Goal: Task Accomplishment & Management: Manage account settings

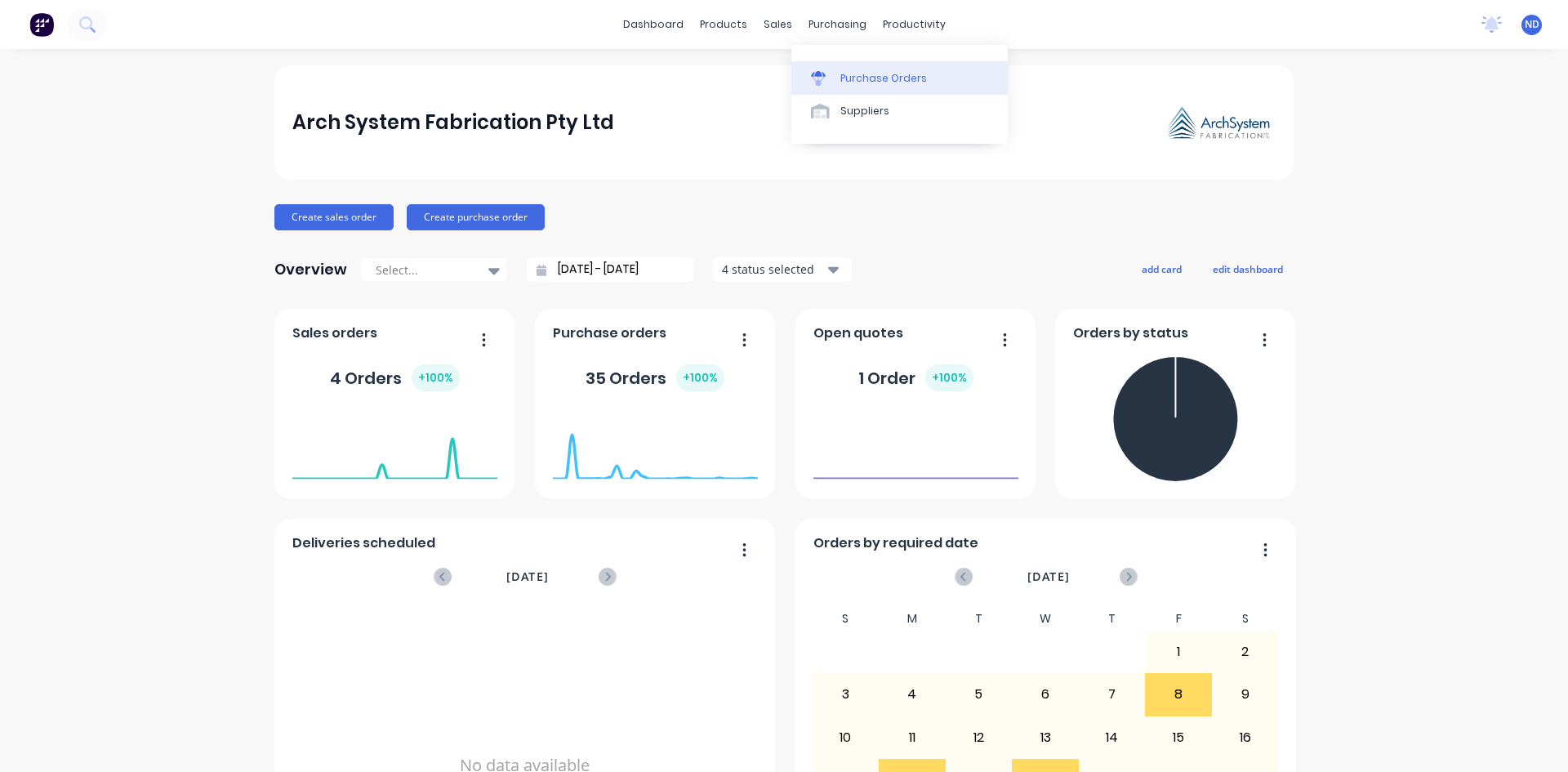
click at [841, 80] on div "Purchase Orders" at bounding box center [884, 78] width 87 height 15
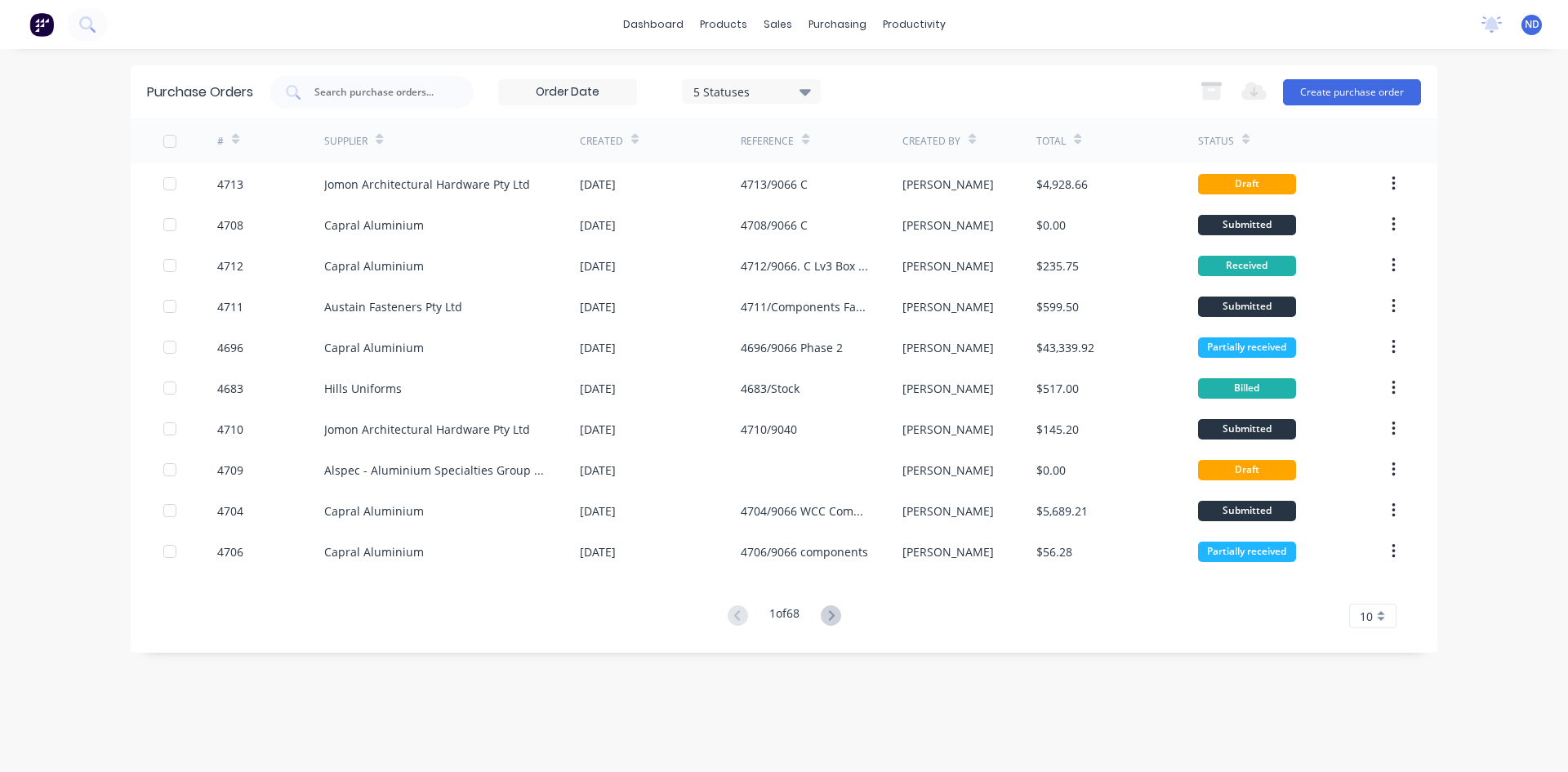
click at [631, 138] on icon at bounding box center [635, 139] width 8 height 13
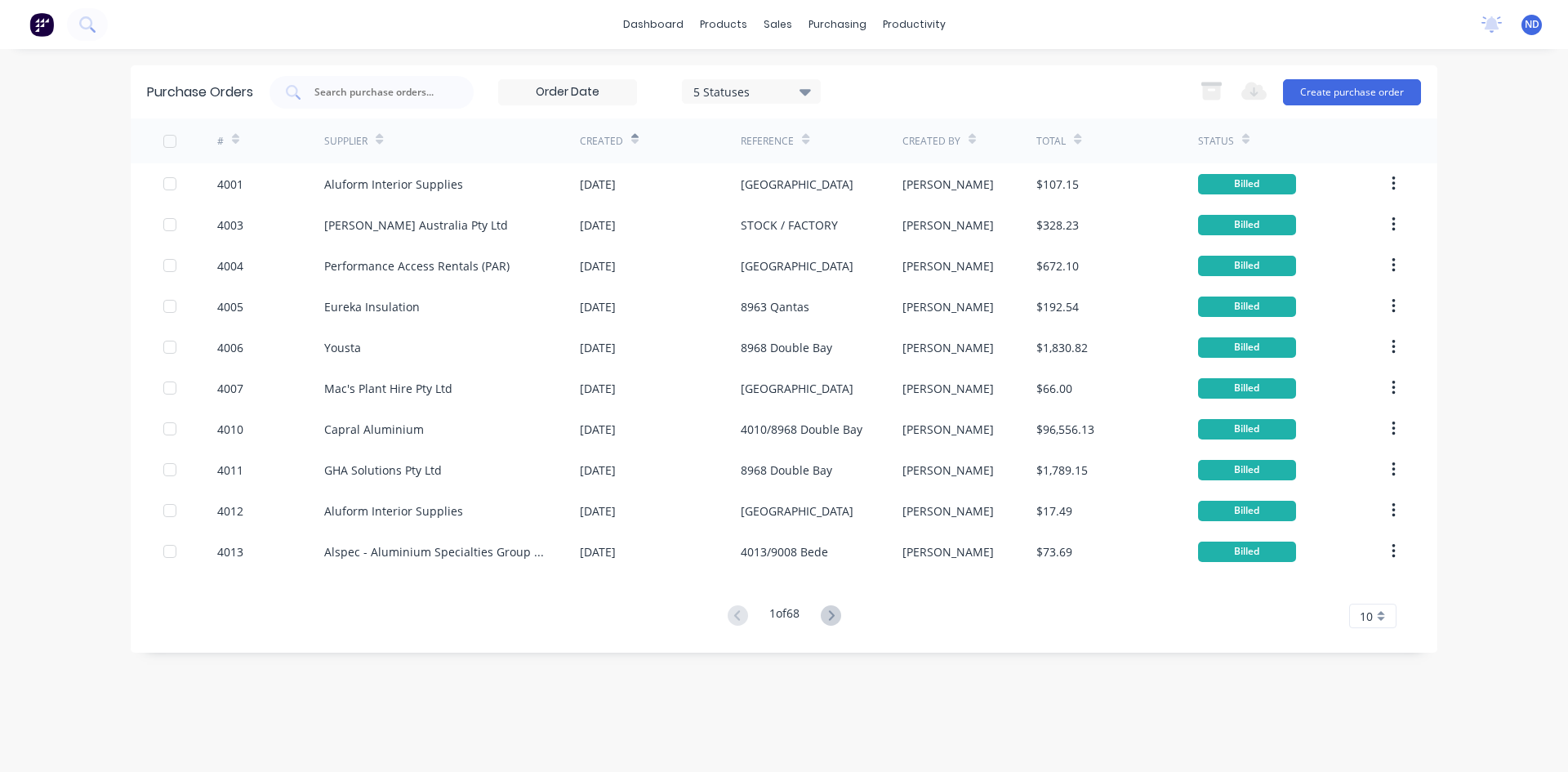
click at [632, 138] on icon at bounding box center [635, 139] width 8 height 13
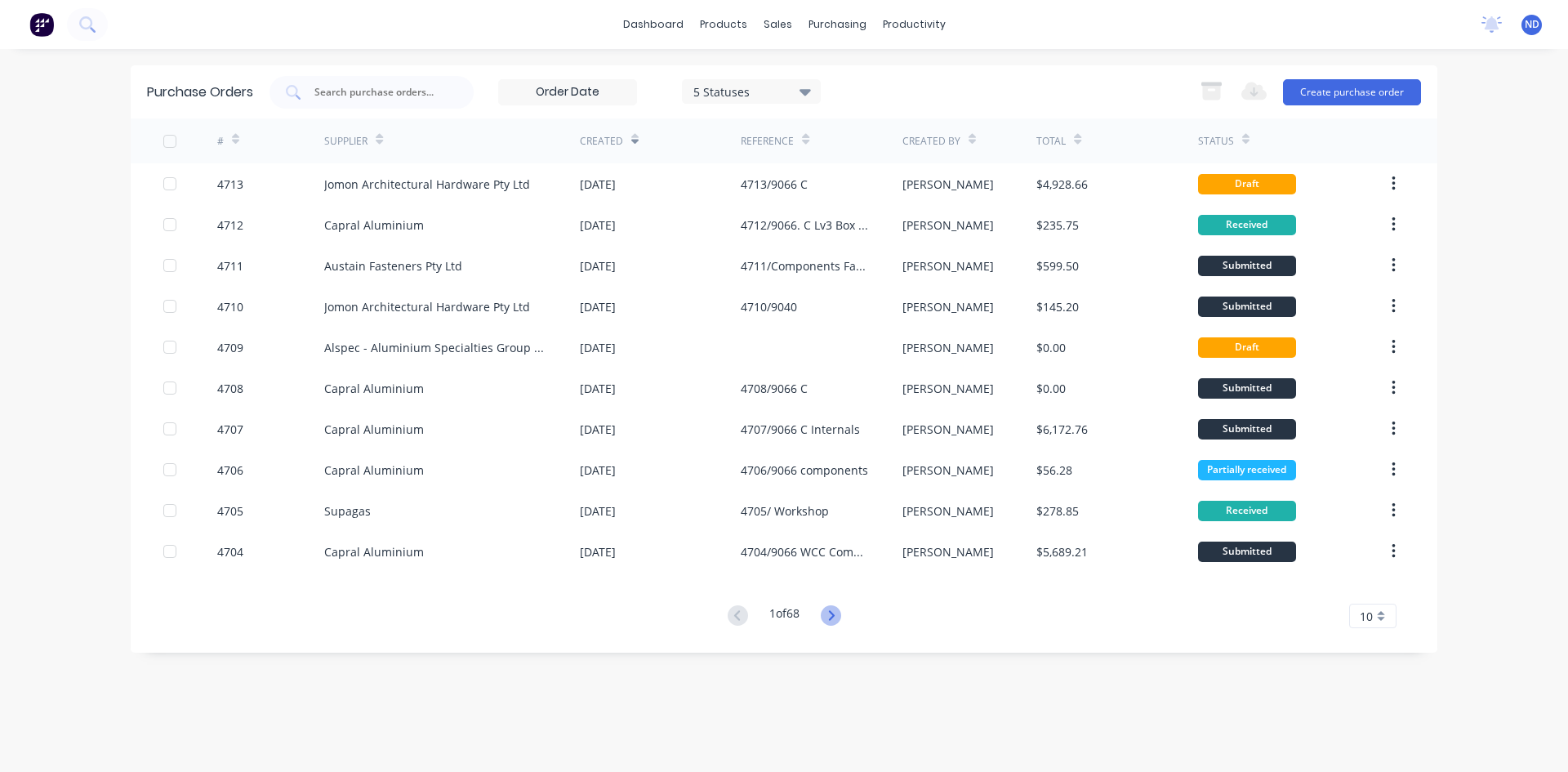
click at [834, 614] on icon at bounding box center [831, 615] width 6 height 10
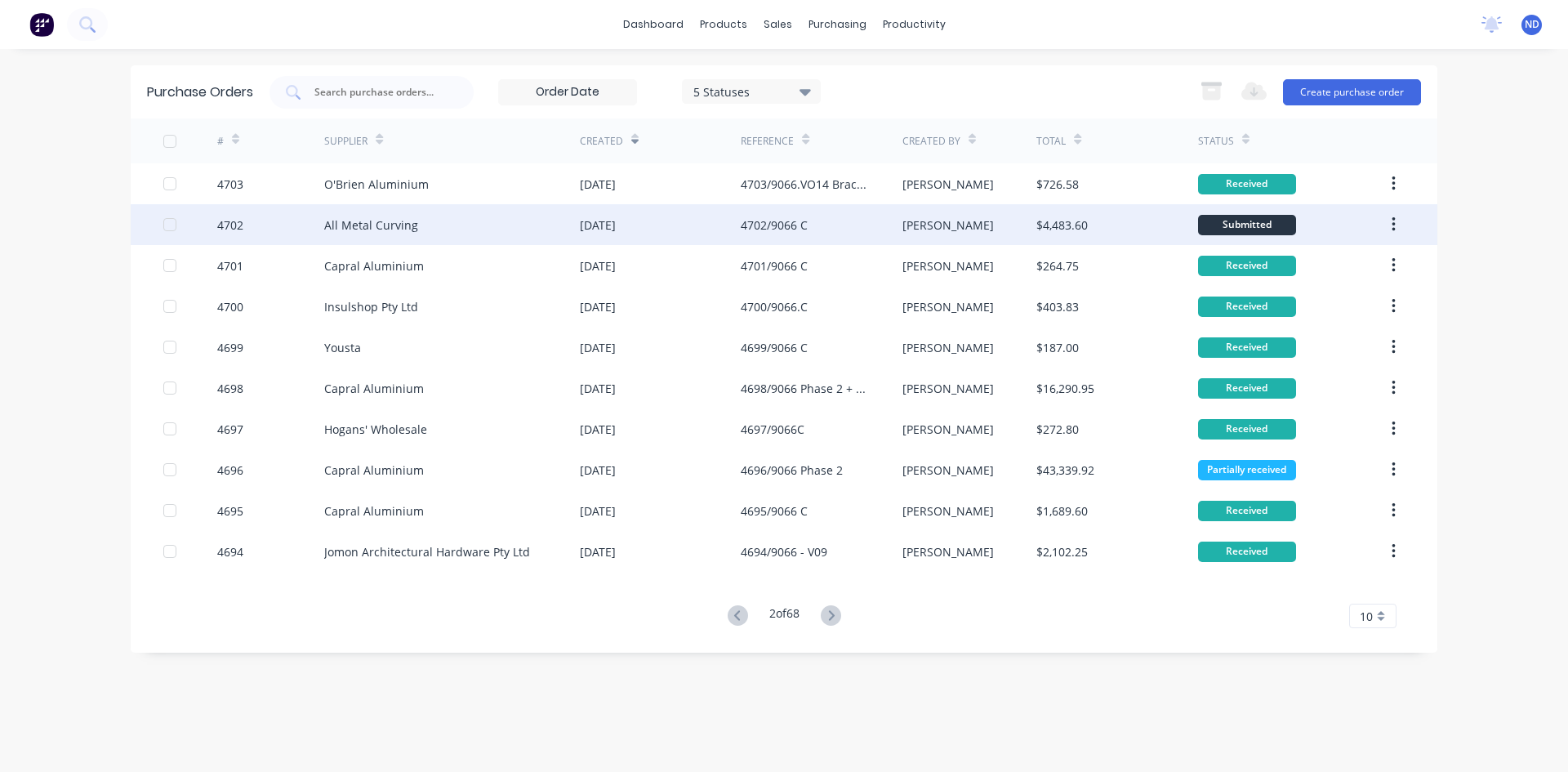
click at [385, 237] on div "All Metal Curving" at bounding box center [452, 224] width 256 height 41
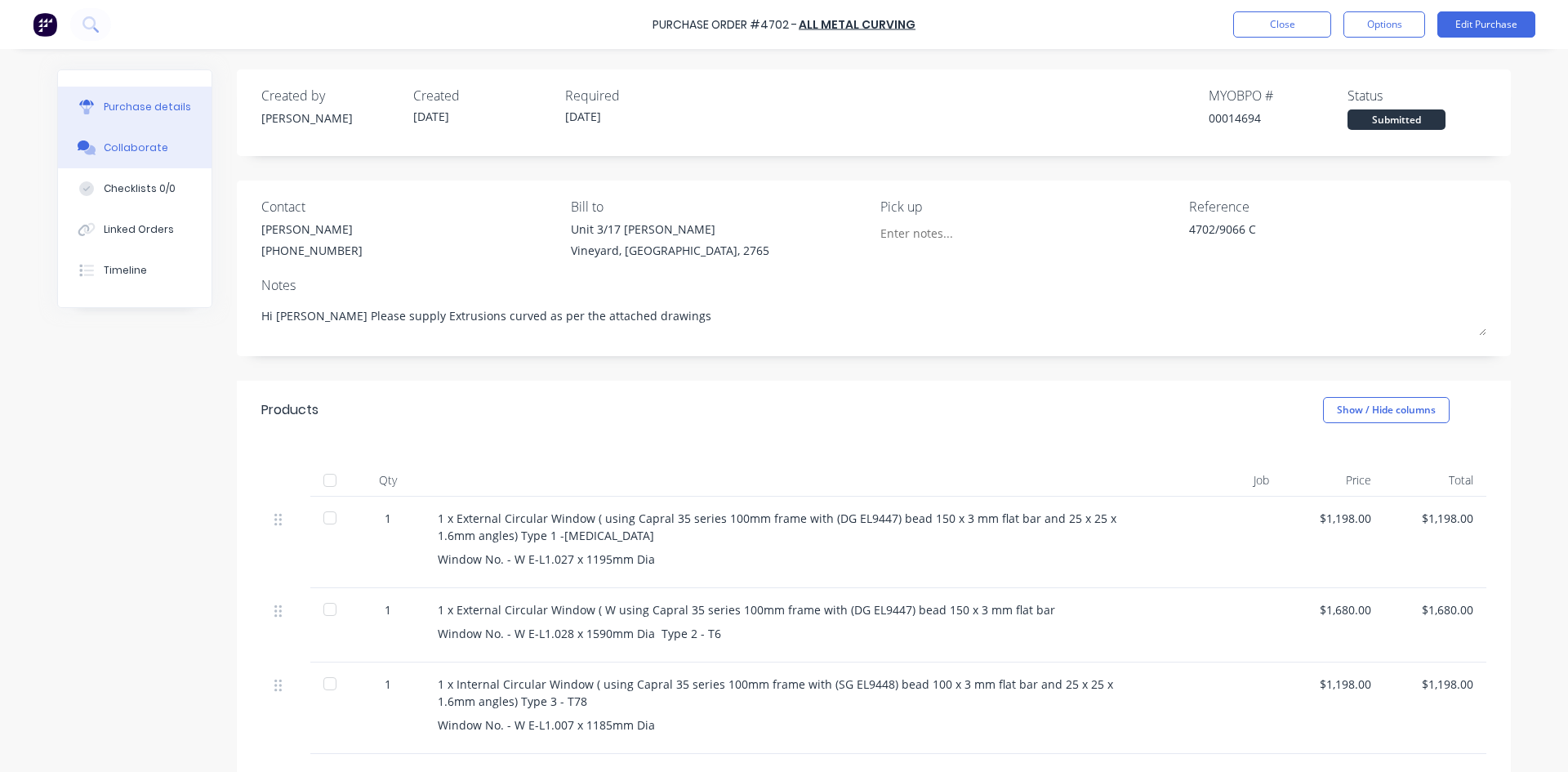
click at [138, 148] on div "Collaborate" at bounding box center [135, 148] width 64 height 15
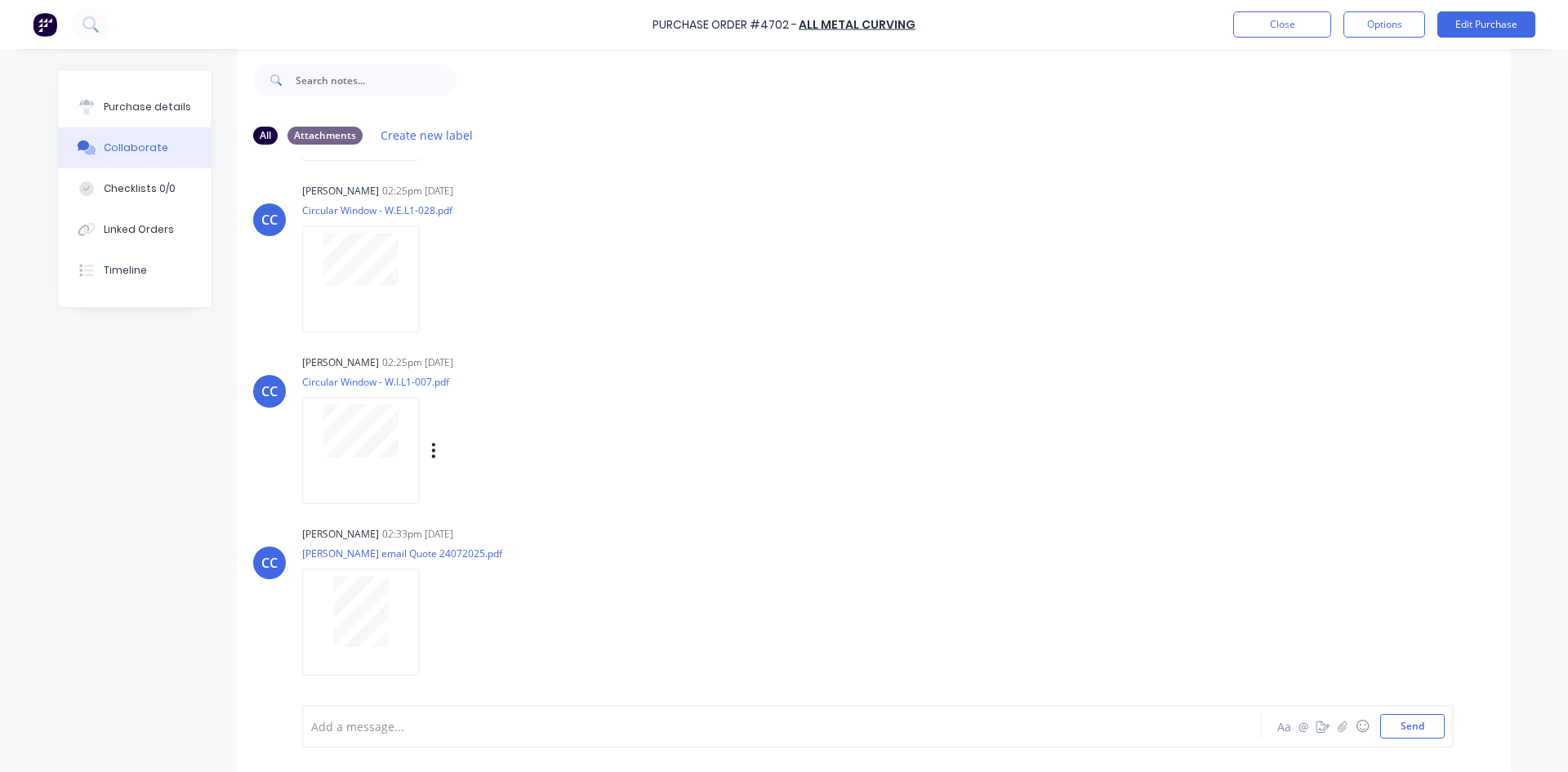
scroll to position [41, 0]
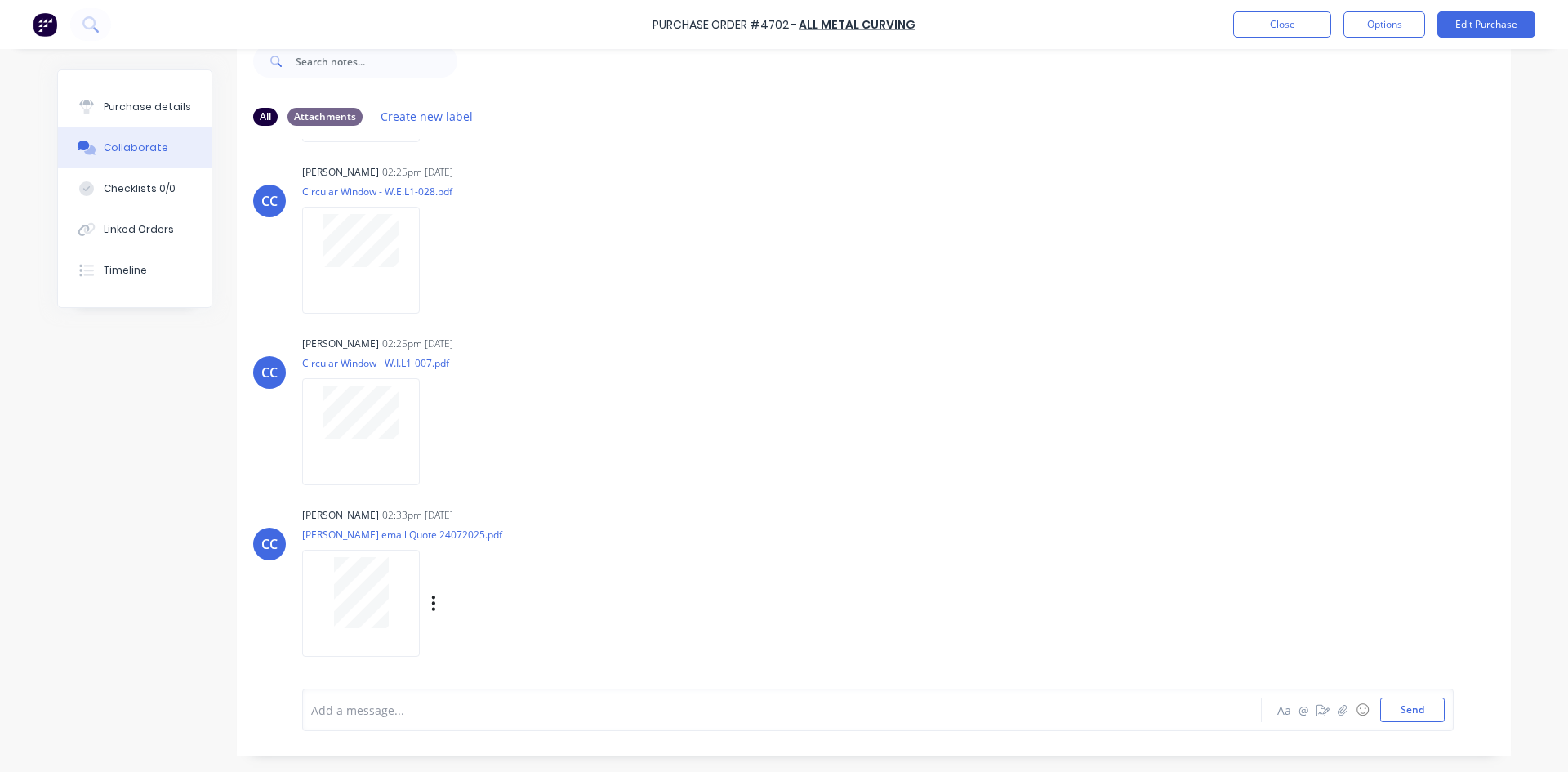
click at [384, 595] on div at bounding box center [360, 592] width 103 height 71
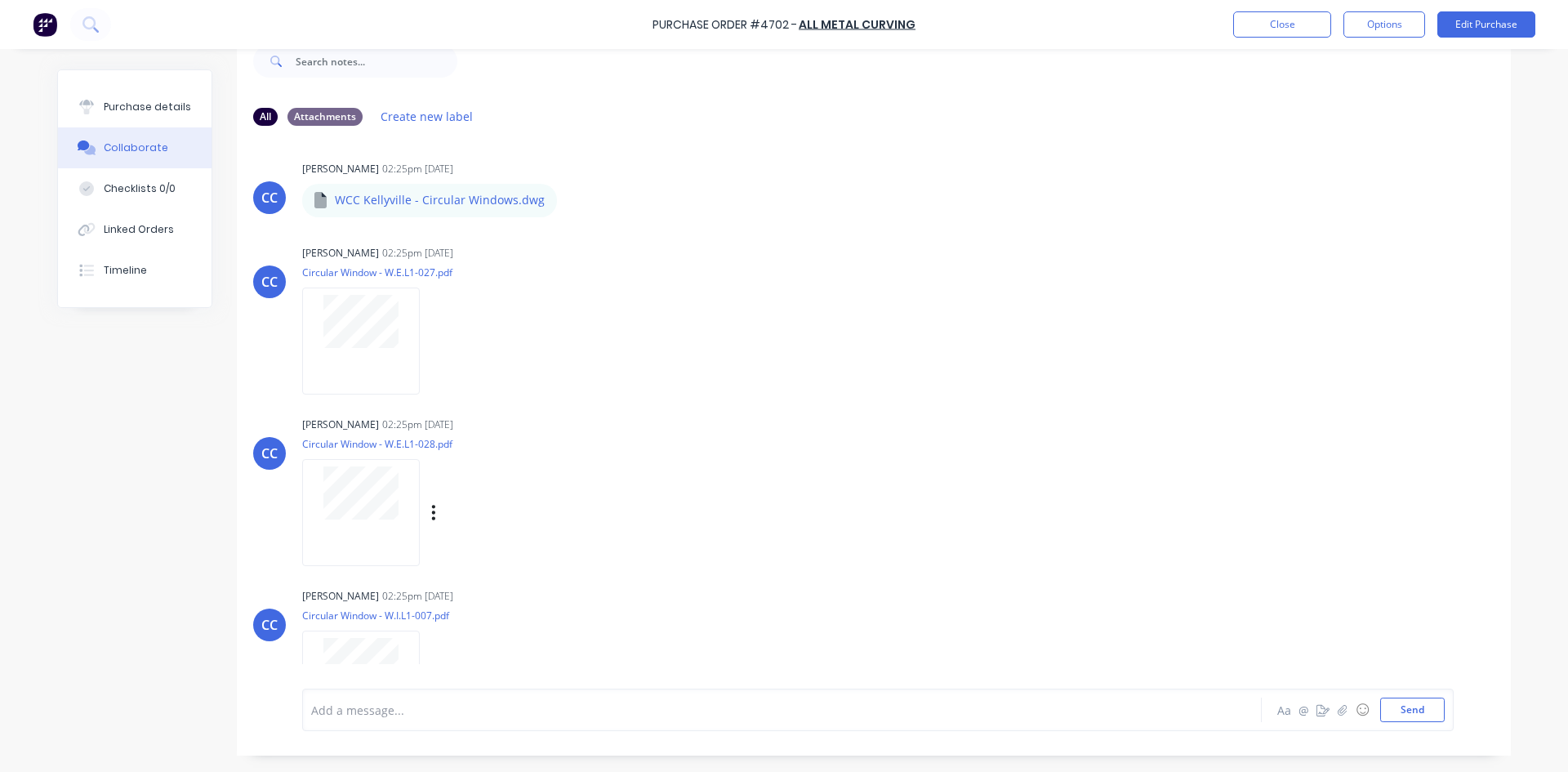
scroll to position [0, 0]
